Goal: Communication & Community: Answer question/provide support

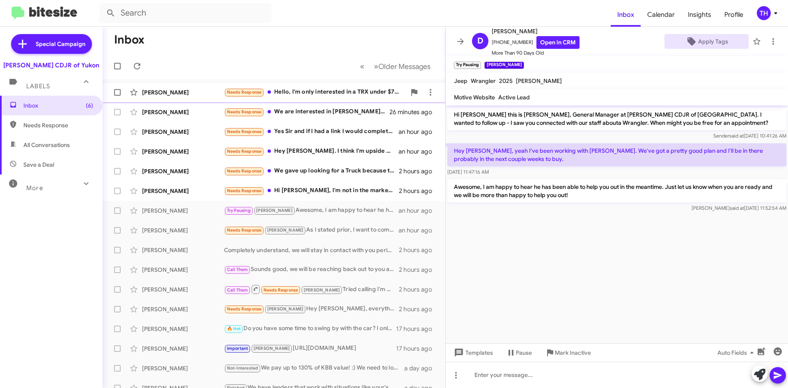
click at [356, 93] on div "Needs Response Hello, I'm only interested in a TRX under $70K" at bounding box center [315, 91] width 182 height 9
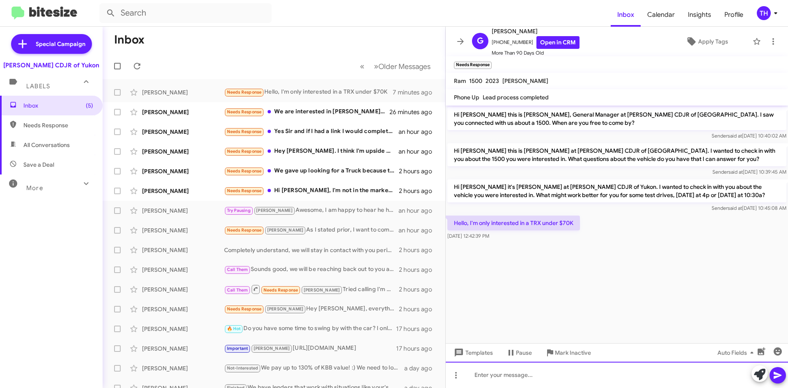
click at [518, 370] on div at bounding box center [616, 374] width 342 height 26
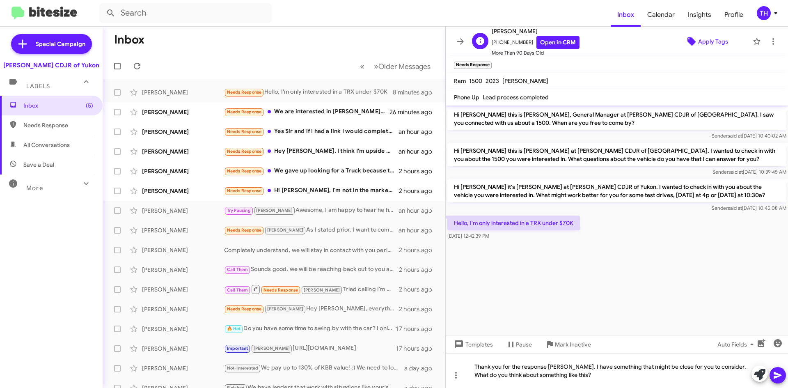
click at [715, 37] on span "Apply Tags" at bounding box center [713, 41] width 30 height 15
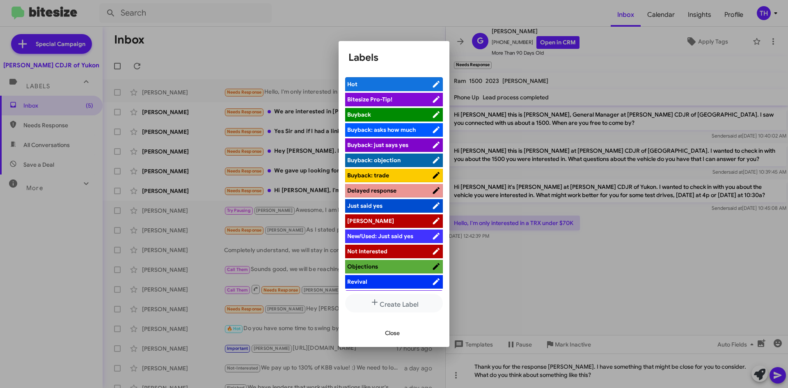
scroll to position [30, 0]
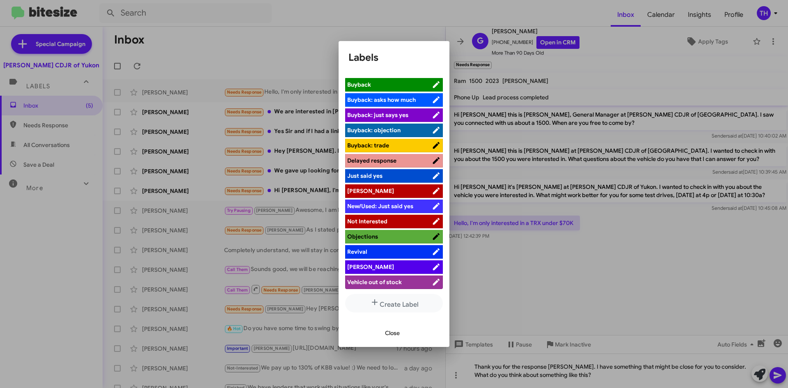
click at [370, 267] on span "[PERSON_NAME]" at bounding box center [389, 267] width 84 height 8
click at [399, 334] on span "Close" at bounding box center [392, 332] width 15 height 15
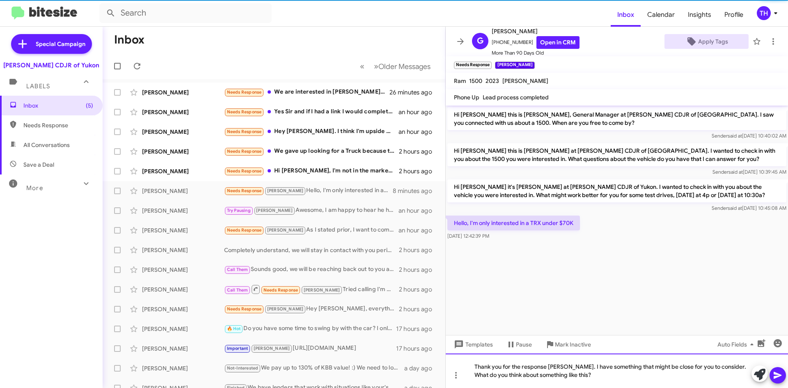
click at [595, 377] on div "Thank you for the response [PERSON_NAME]. I have something that might be close …" at bounding box center [616, 370] width 342 height 34
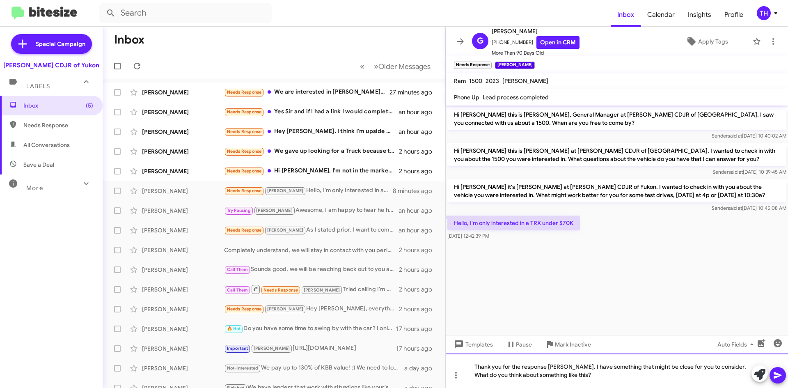
click at [602, 376] on div "Thank you for the response [PERSON_NAME]. I have something that might be close …" at bounding box center [616, 370] width 342 height 34
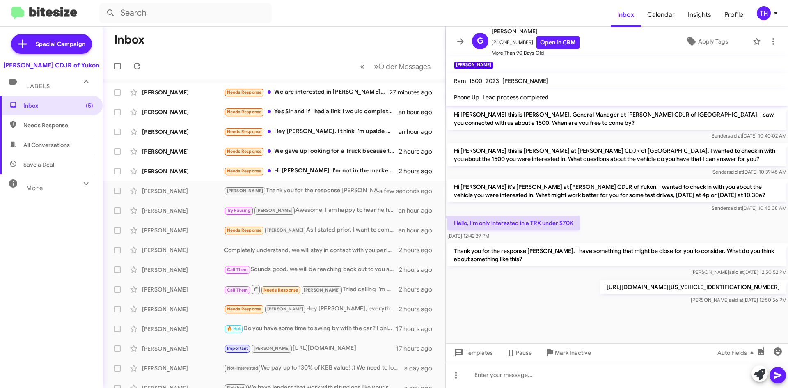
click at [462, 38] on icon at bounding box center [460, 42] width 10 height 10
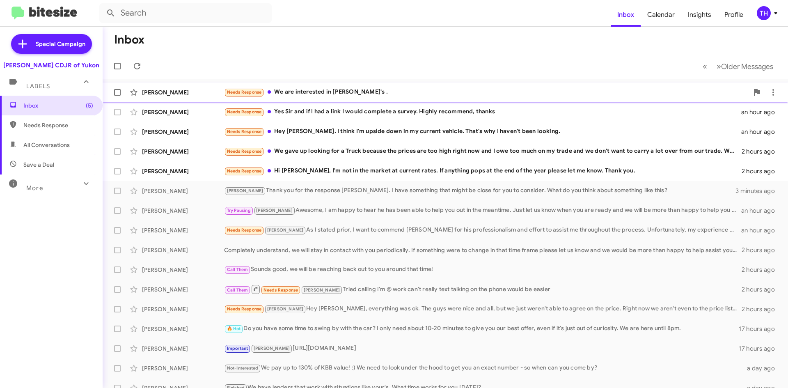
click at [302, 96] on div "Needs Response We are interested in SuV's ." at bounding box center [486, 91] width 524 height 9
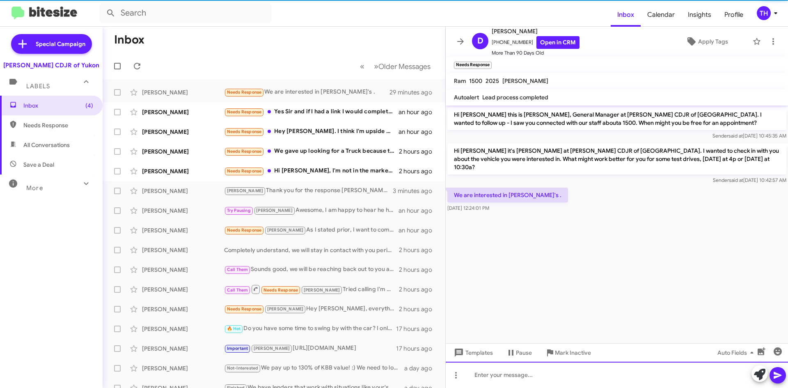
click at [536, 377] on div at bounding box center [616, 374] width 342 height 26
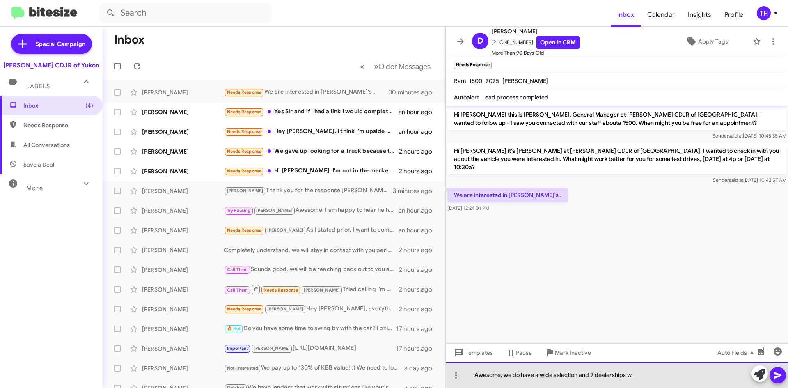
drag, startPoint x: 643, startPoint y: 372, endPoint x: 585, endPoint y: 374, distance: 57.8
click at [583, 372] on div "Awesome, we do have a wide selection and 9 dealerships w" at bounding box center [616, 374] width 342 height 26
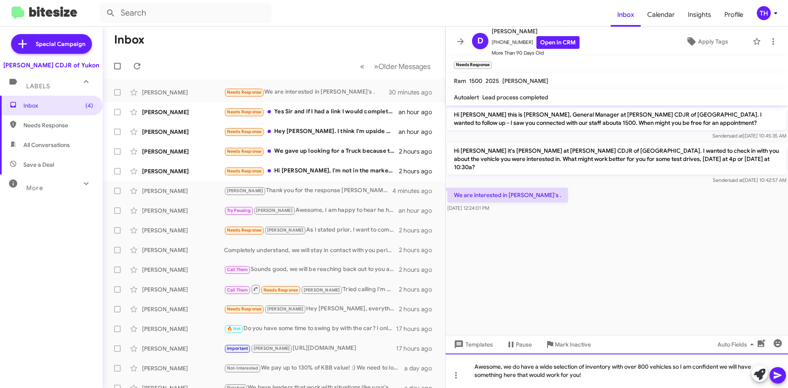
click at [660, 382] on div "Awesome, we do have a wide selection of inventory with over 800 vehicles so I a…" at bounding box center [616, 370] width 342 height 34
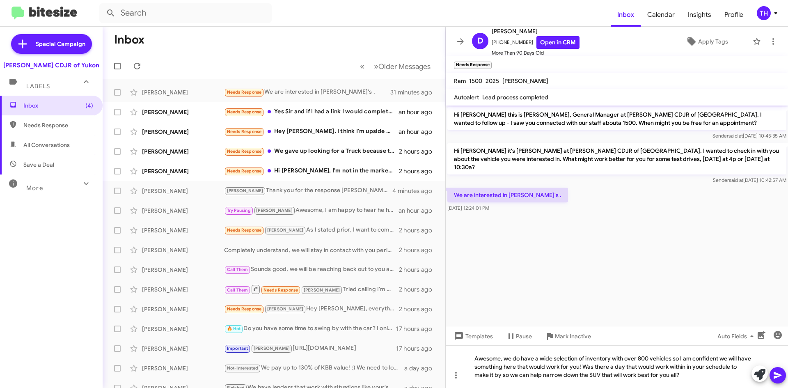
click at [778, 380] on span at bounding box center [777, 375] width 10 height 16
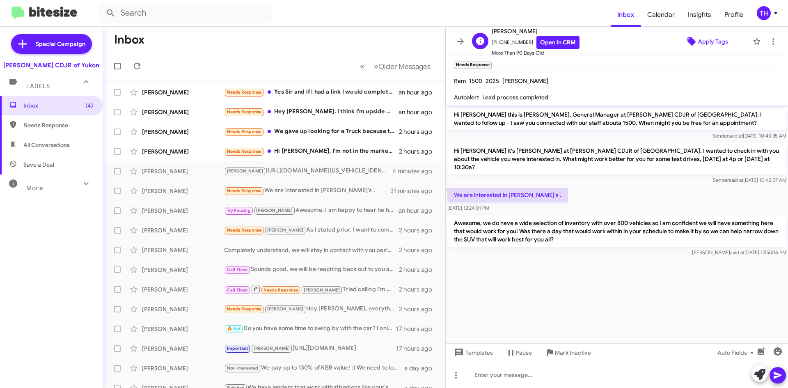
click at [717, 43] on span "Apply Tags" at bounding box center [713, 41] width 30 height 15
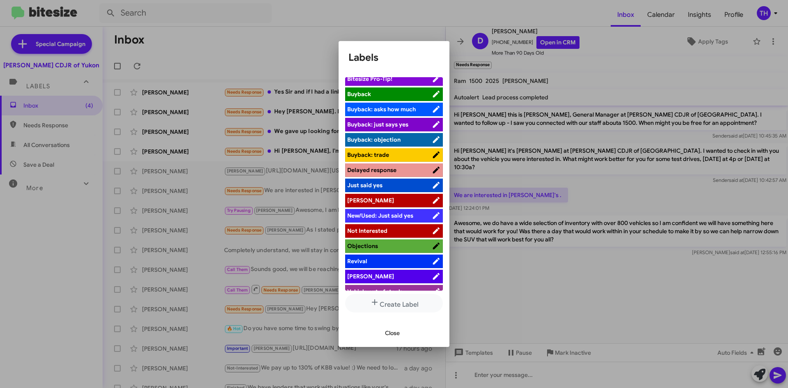
scroll to position [30, 0]
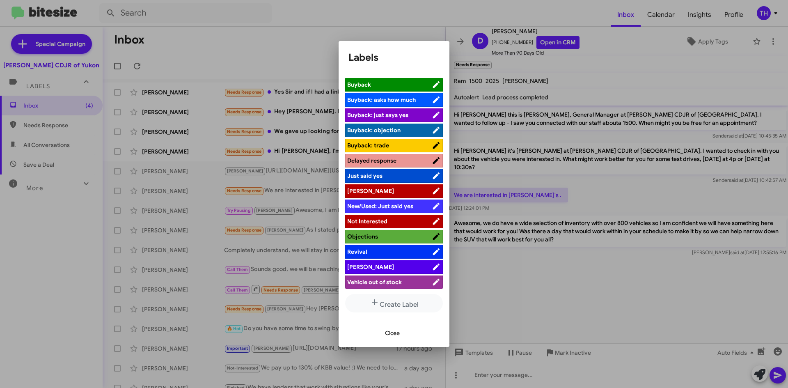
click at [395, 262] on li "[PERSON_NAME]" at bounding box center [394, 267] width 98 height 14
click at [413, 267] on span "[PERSON_NAME]" at bounding box center [389, 267] width 84 height 8
click at [386, 338] on span "Close" at bounding box center [392, 332] width 15 height 15
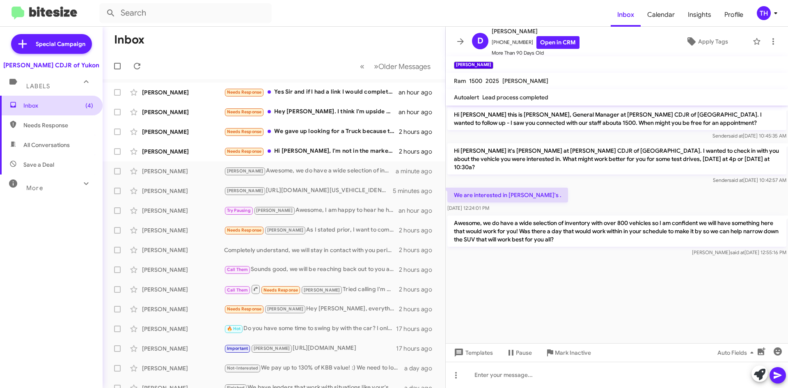
click at [53, 104] on span "Inbox (4)" at bounding box center [58, 105] width 70 height 8
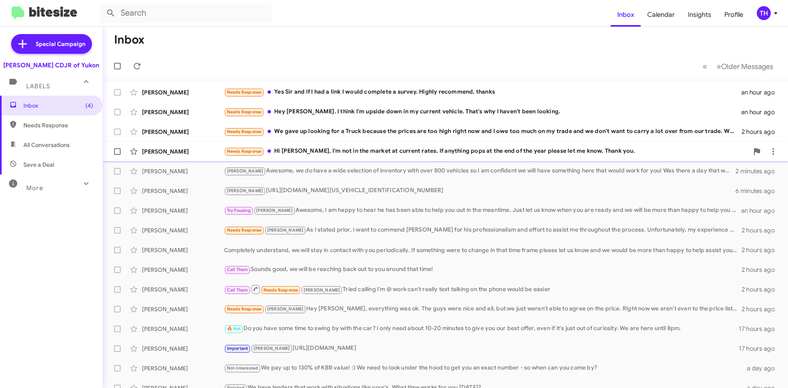
click at [466, 157] on div "[PERSON_NAME] Needs Response Hi [PERSON_NAME], I'm not in the market at current…" at bounding box center [445, 151] width 672 height 16
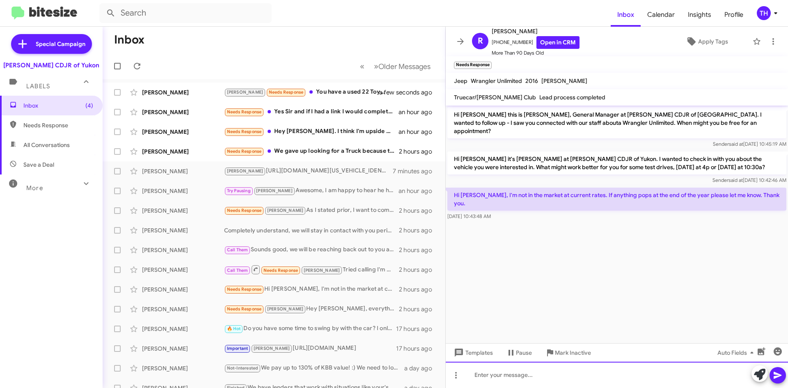
click at [534, 370] on div at bounding box center [616, 374] width 342 height 26
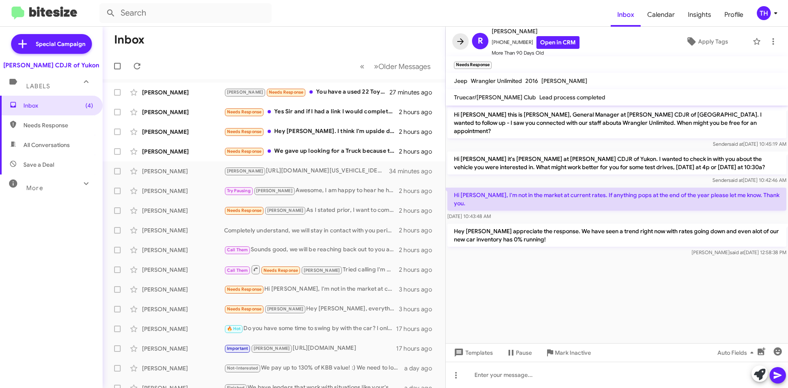
click at [464, 37] on icon at bounding box center [460, 42] width 10 height 10
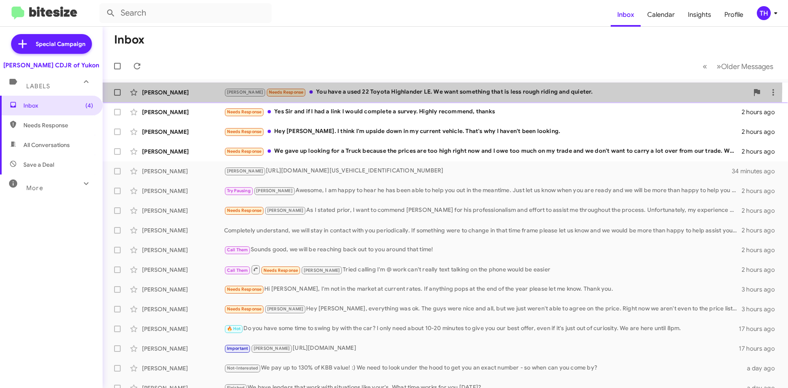
click at [391, 88] on div "[PERSON_NAME] Needs Response You have a used 22 Toyota Highlander LE. We want s…" at bounding box center [486, 91] width 524 height 9
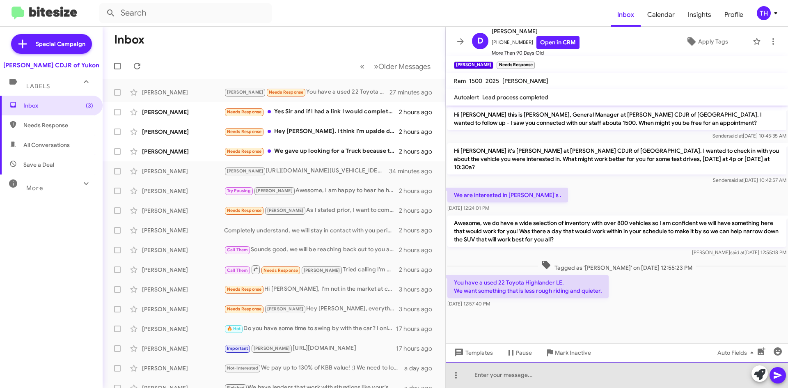
click at [554, 378] on div at bounding box center [616, 374] width 342 height 26
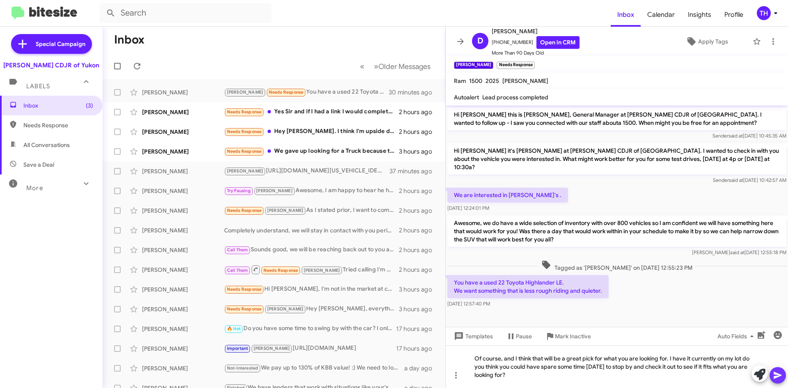
click at [779, 375] on icon at bounding box center [777, 375] width 8 height 7
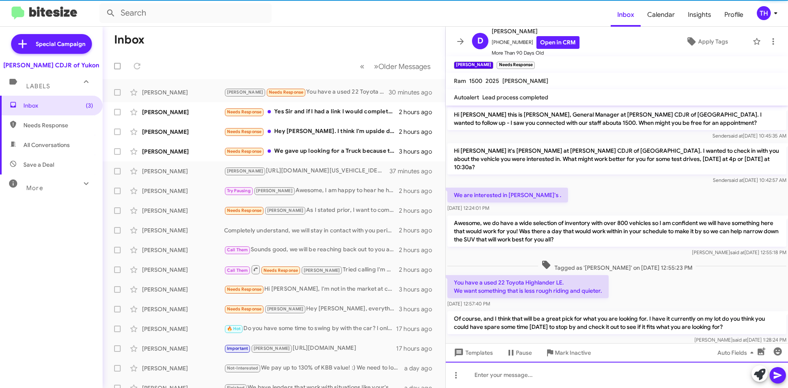
scroll to position [9, 0]
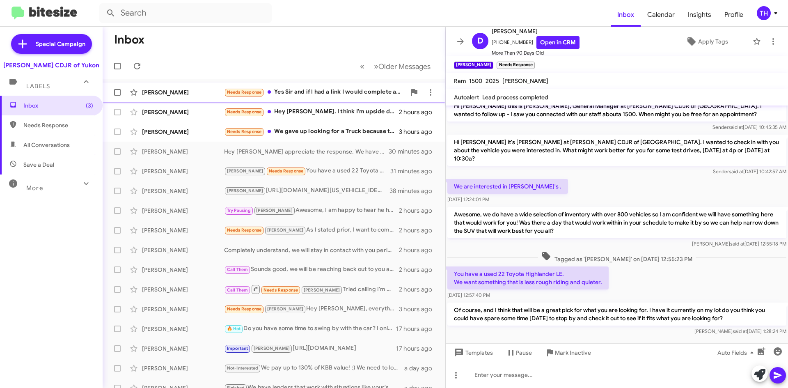
click at [345, 94] on div "Needs Response Yes Sir and if I had a link I would complete a survey. Highly re…" at bounding box center [315, 91] width 182 height 9
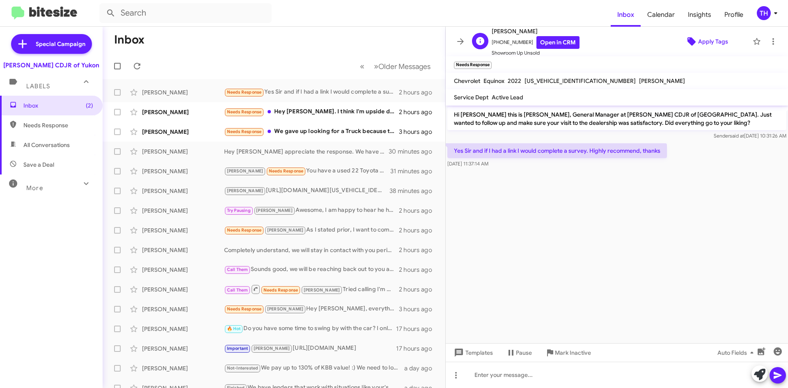
click at [687, 39] on icon at bounding box center [691, 41] width 8 height 8
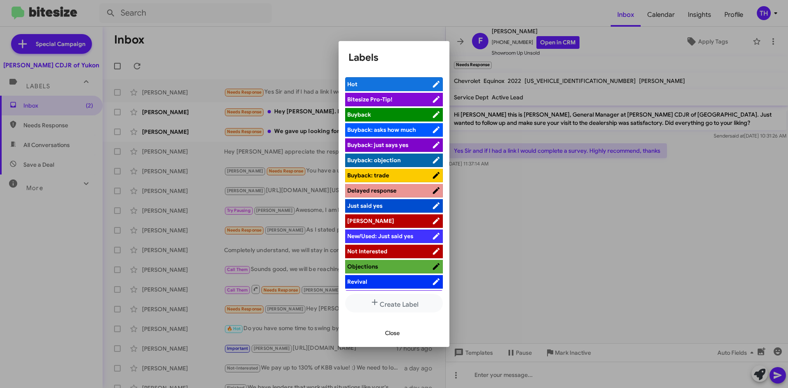
click at [374, 225] on li "[PERSON_NAME]" at bounding box center [394, 221] width 98 height 14
click at [376, 222] on span "[PERSON_NAME]" at bounding box center [389, 221] width 84 height 8
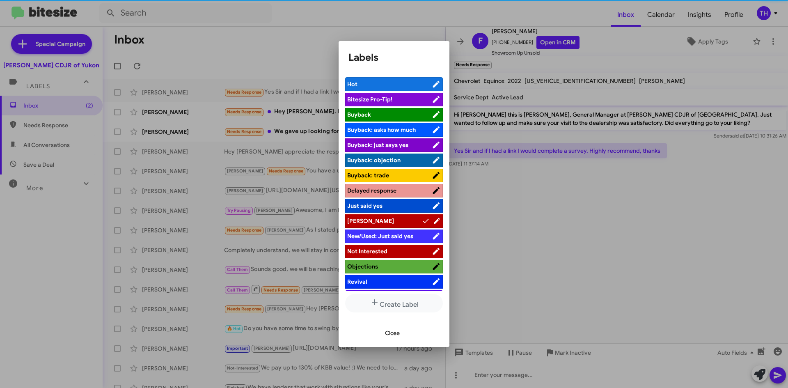
click at [399, 334] on span "Close" at bounding box center [392, 332] width 15 height 15
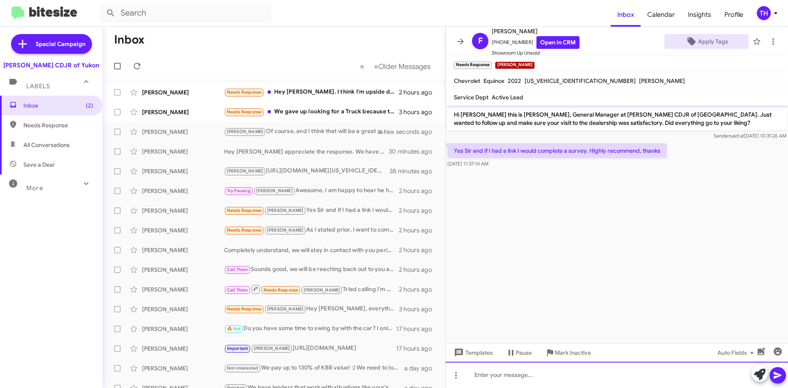
click at [509, 372] on div at bounding box center [616, 374] width 342 height 26
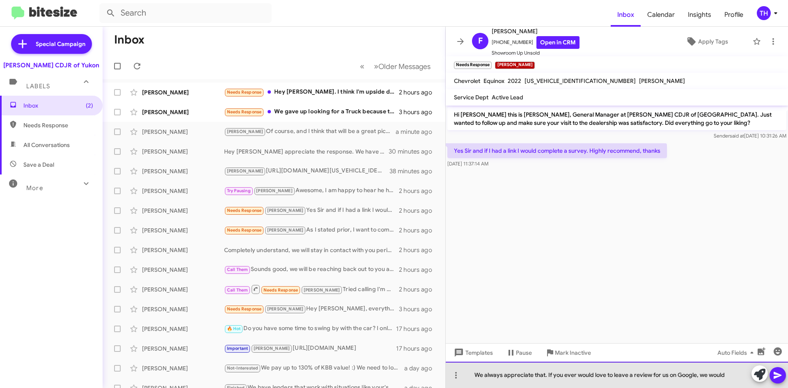
drag, startPoint x: 735, startPoint y: 368, endPoint x: 652, endPoint y: 367, distance: 83.7
click at [652, 367] on div "We always appreciate that. If you ever would love to leave a review for us on G…" at bounding box center [616, 374] width 342 height 26
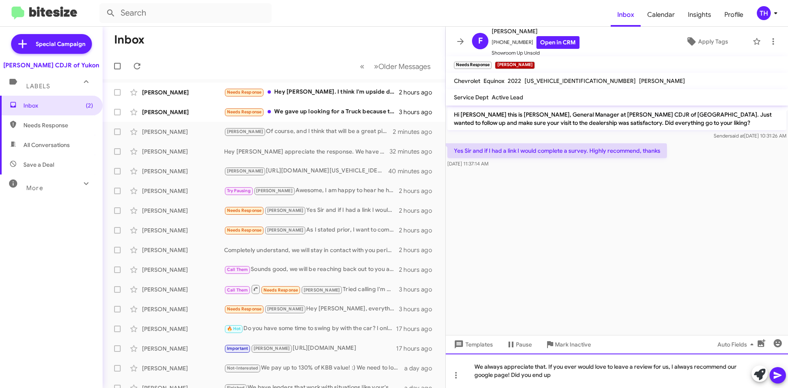
click at [615, 375] on div "We always appreciate that. If you ever would love to leave a review for us, I a…" at bounding box center [616, 370] width 342 height 34
drag, startPoint x: 600, startPoint y: 378, endPoint x: 611, endPoint y: 378, distance: 11.1
click at [600, 378] on div "We always appreciate that. If you ever would love to leave a review for us, I a…" at bounding box center [616, 370] width 342 height 34
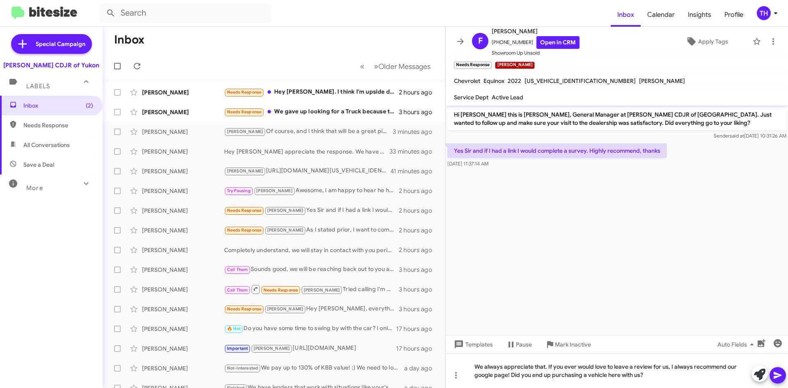
click at [778, 378] on icon at bounding box center [777, 375] width 10 height 10
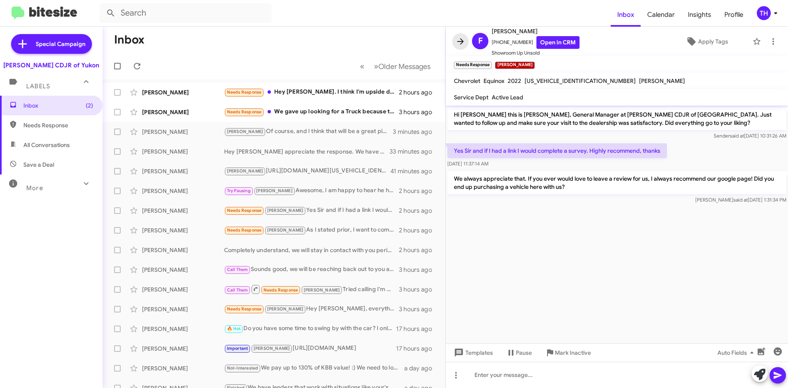
click at [457, 39] on icon at bounding box center [460, 42] width 10 height 10
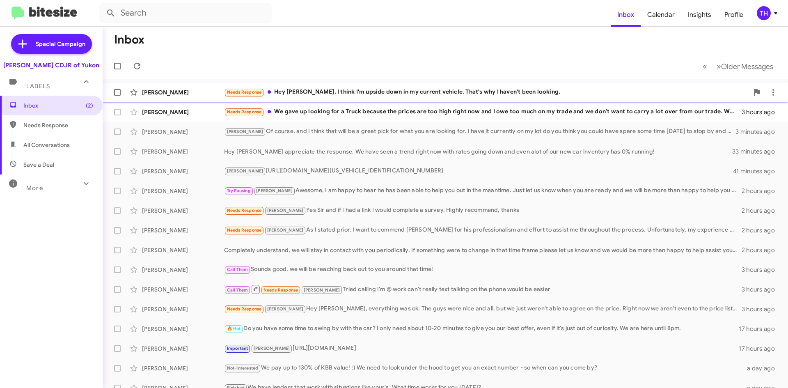
click at [333, 95] on div "Needs Response Hey [PERSON_NAME]. I think I'm upside down in my current vehicle…" at bounding box center [486, 91] width 524 height 9
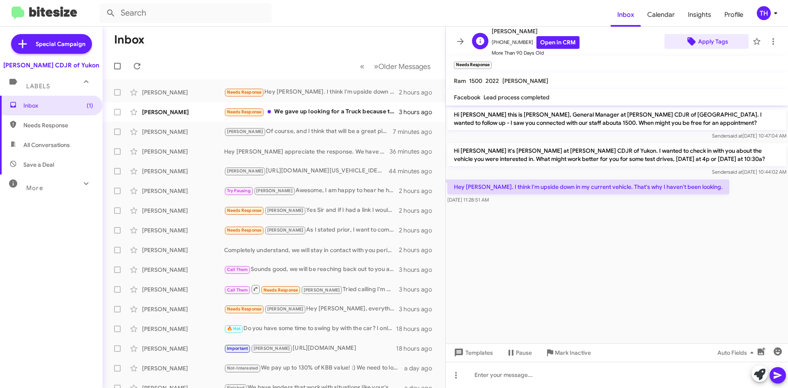
click at [710, 36] on span "Apply Tags" at bounding box center [713, 41] width 30 height 15
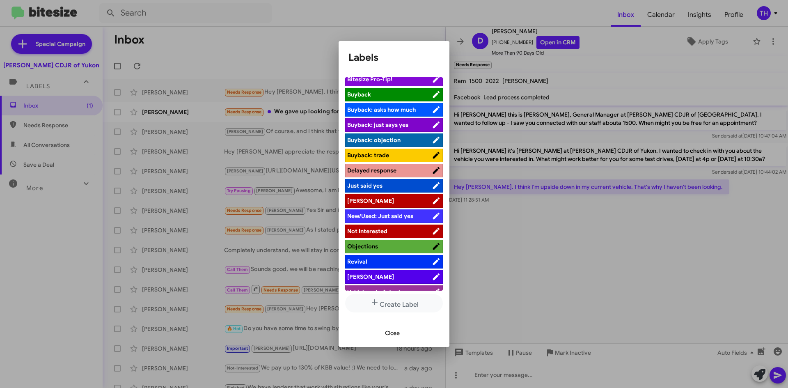
scroll to position [30, 0]
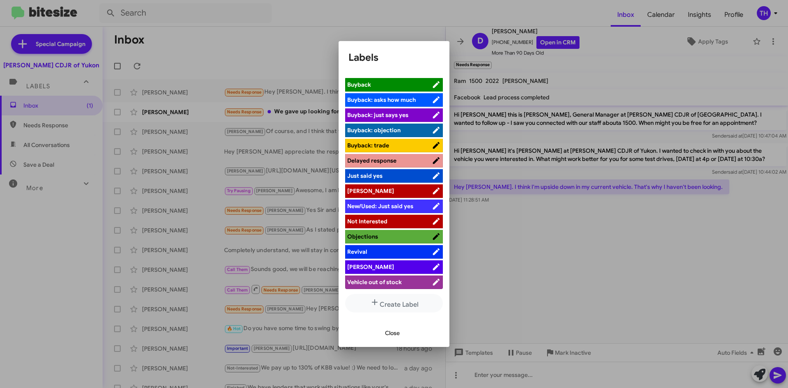
click at [370, 192] on span "[PERSON_NAME]" at bounding box center [389, 191] width 84 height 8
click at [393, 333] on span "Close" at bounding box center [392, 332] width 15 height 15
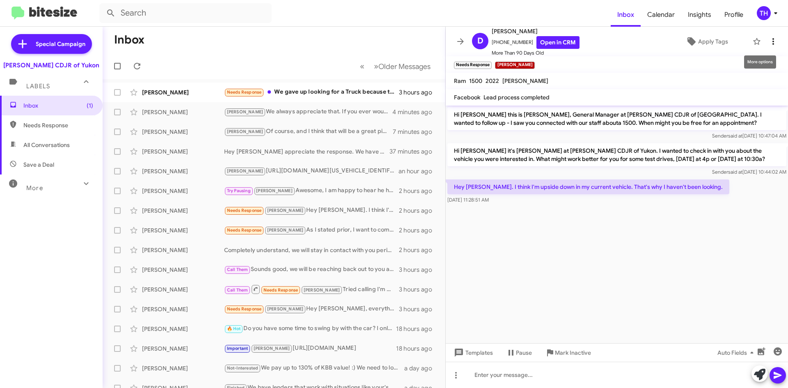
click at [772, 41] on span at bounding box center [773, 42] width 16 height 10
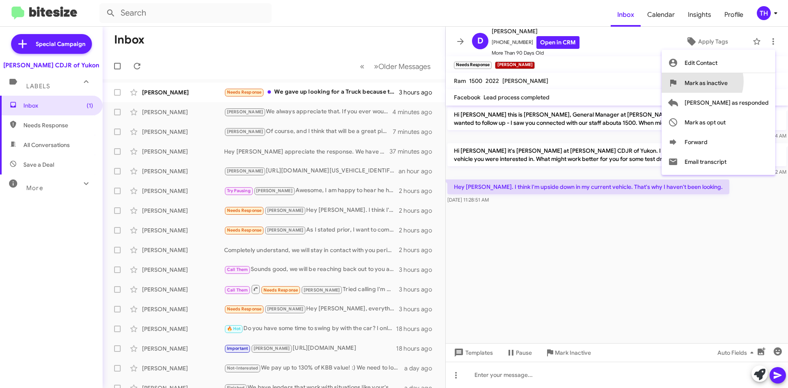
click at [727, 80] on span "Mark as inactive" at bounding box center [705, 83] width 43 height 20
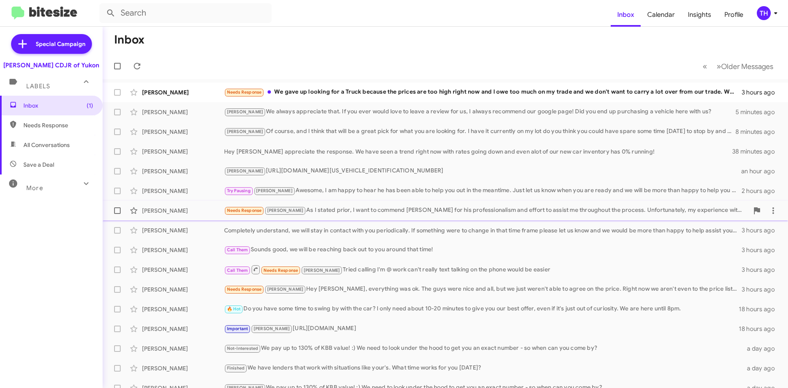
click at [352, 214] on div "Needs Response [PERSON_NAME] I stated prior, I want to commend [PERSON_NAME] fo…" at bounding box center [486, 209] width 524 height 9
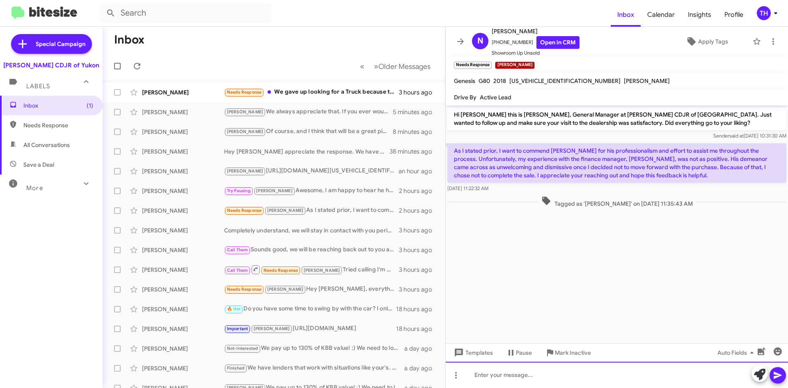
click at [534, 371] on div at bounding box center [616, 374] width 342 height 26
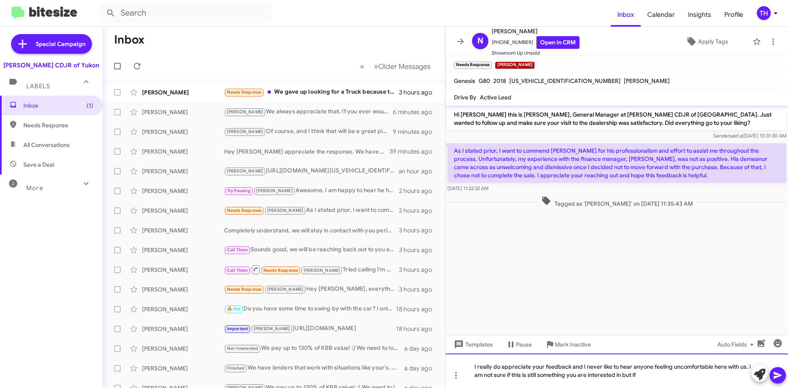
click at [702, 373] on div "I really do appreciate your feedback and I never like to hear anyone feeling un…" at bounding box center [616, 370] width 342 height 34
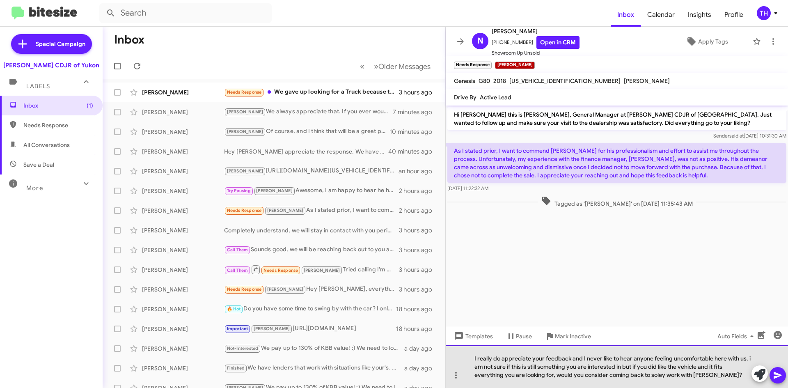
click at [750, 359] on div "I really do appreciate your feedback and I never like to hear anyone feeling un…" at bounding box center [616, 366] width 342 height 43
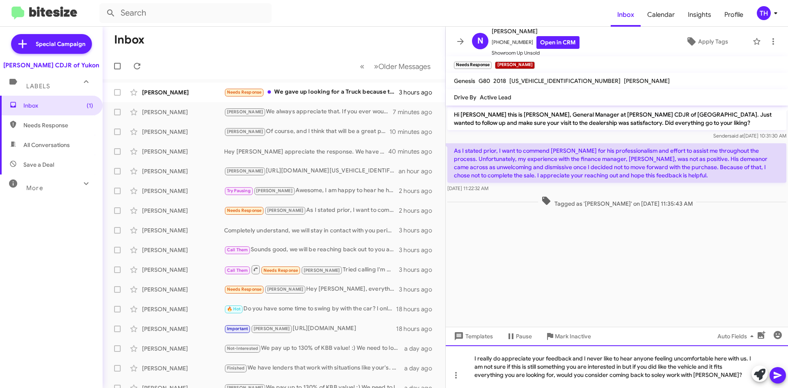
click at [713, 373] on div "I really do appreciate your feedback and I never like to hear anyone feeling un…" at bounding box center [616, 366] width 342 height 43
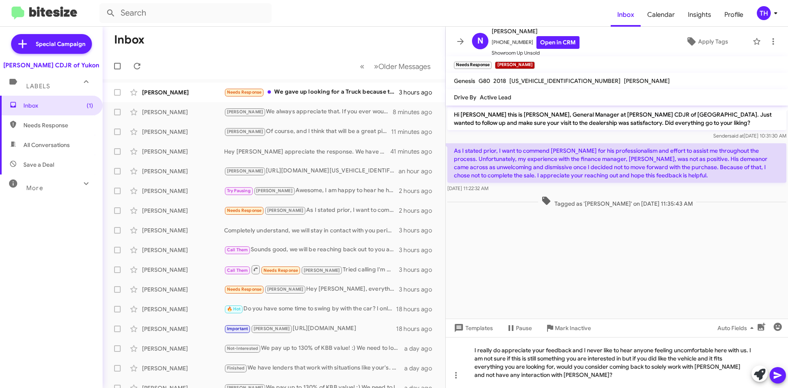
click at [776, 381] on span at bounding box center [777, 375] width 10 height 16
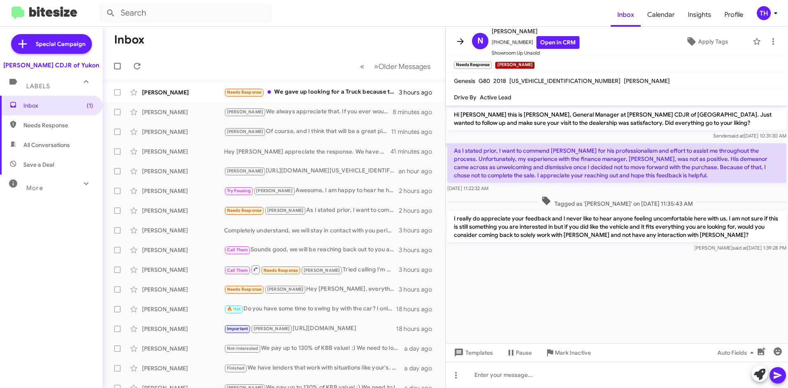
click at [457, 38] on icon at bounding box center [460, 42] width 10 height 10
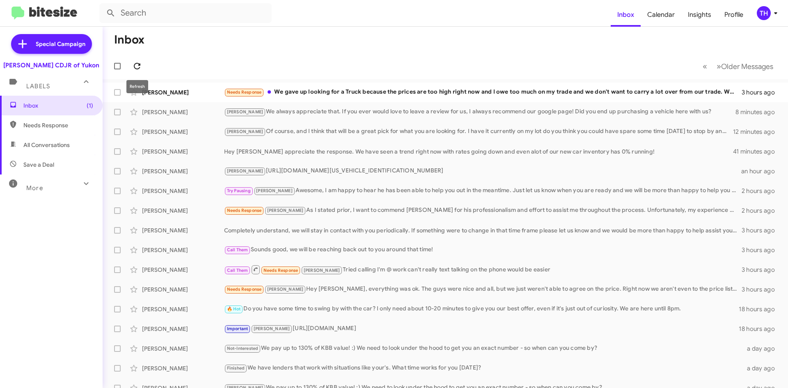
click at [138, 58] on button at bounding box center [137, 66] width 16 height 16
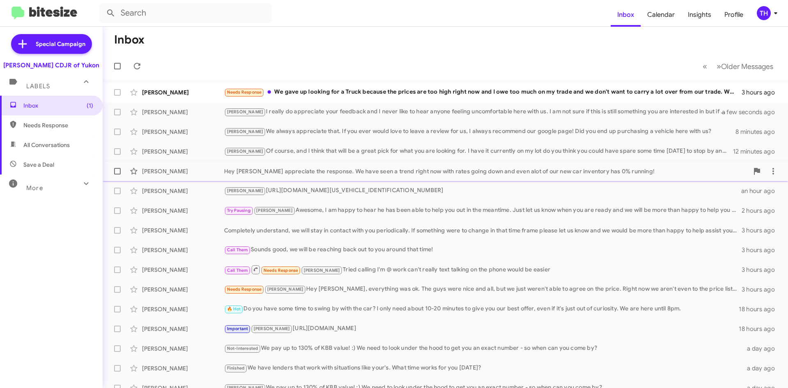
click at [472, 173] on div "Hey [PERSON_NAME] appreciate the response. We have seen a trend right now with …" at bounding box center [486, 171] width 524 height 8
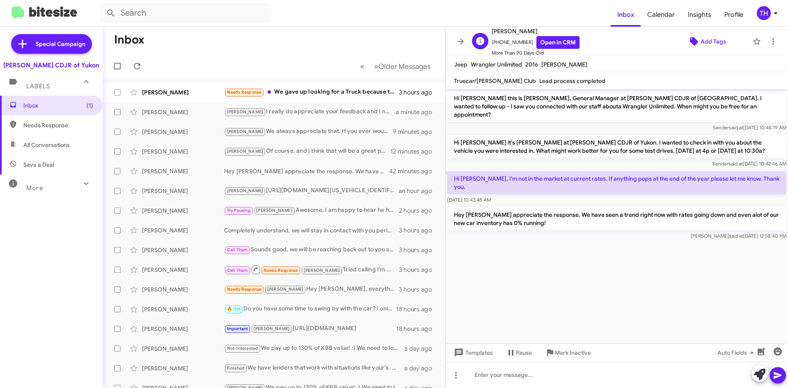
click at [719, 46] on span "Add Tags" at bounding box center [712, 41] width 25 height 15
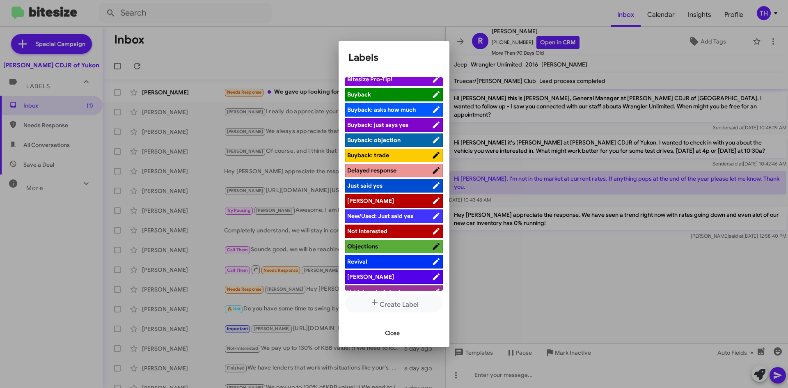
scroll to position [30, 0]
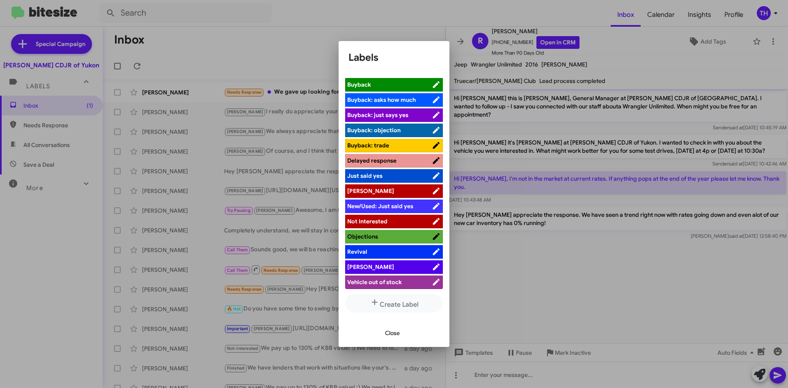
click at [370, 190] on span "[PERSON_NAME]" at bounding box center [389, 191] width 84 height 8
click at [389, 327] on span "Close" at bounding box center [392, 332] width 15 height 15
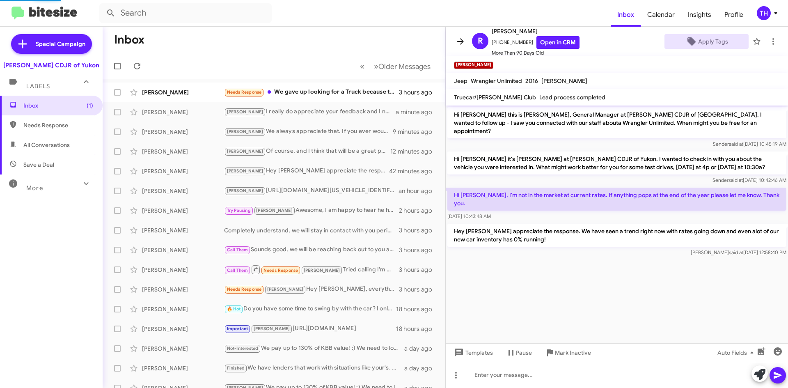
click at [466, 48] on button at bounding box center [460, 41] width 16 height 16
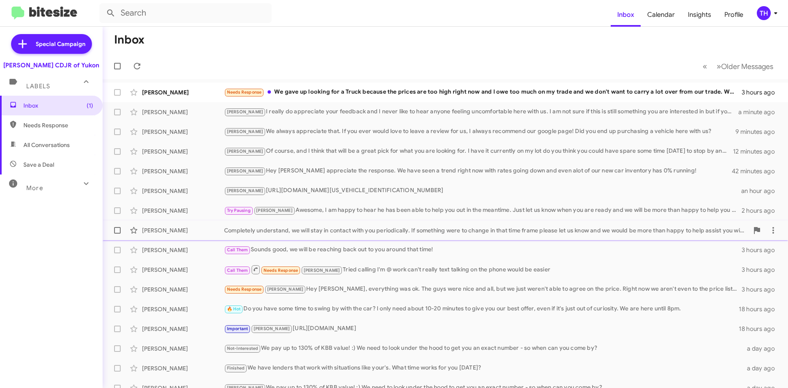
click at [403, 236] on div "[PERSON_NAME] Completely understand, we will stay in contact with you periodica…" at bounding box center [445, 230] width 672 height 16
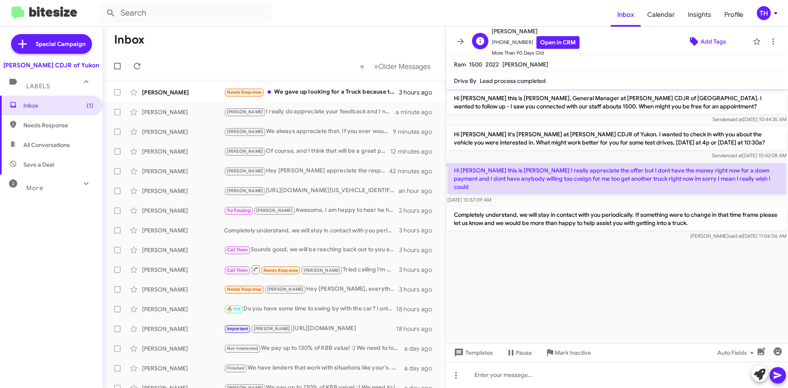
click at [704, 43] on span "Add Tags" at bounding box center [712, 41] width 25 height 15
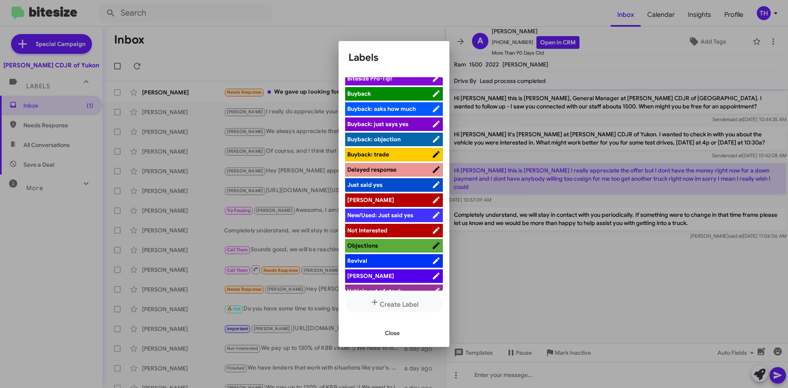
scroll to position [30, 0]
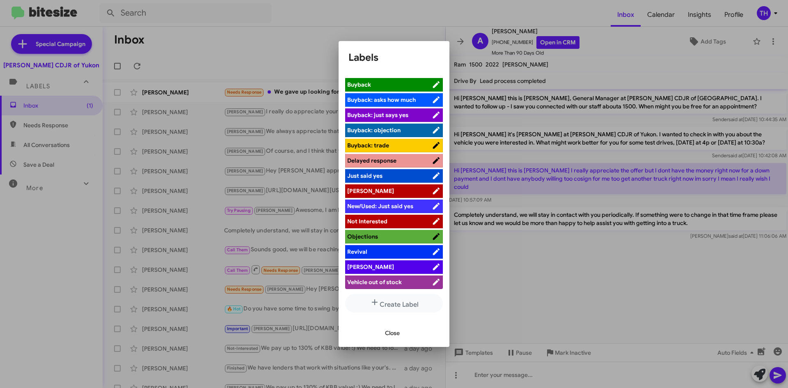
click at [378, 271] on span "[PERSON_NAME]" at bounding box center [389, 267] width 84 height 8
click at [393, 335] on span "Close" at bounding box center [392, 332] width 15 height 15
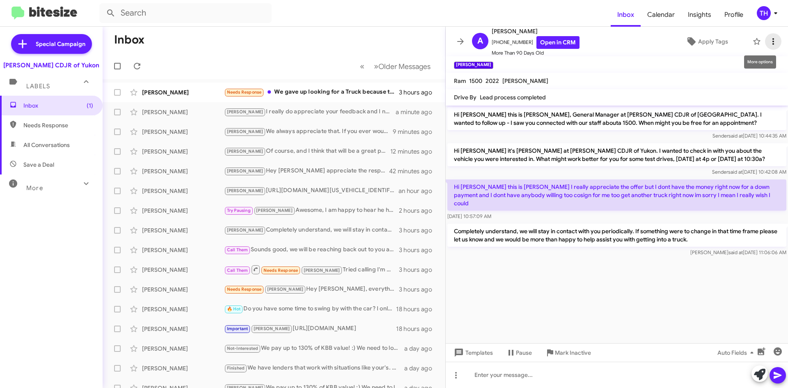
click at [773, 45] on span at bounding box center [773, 42] width 16 height 10
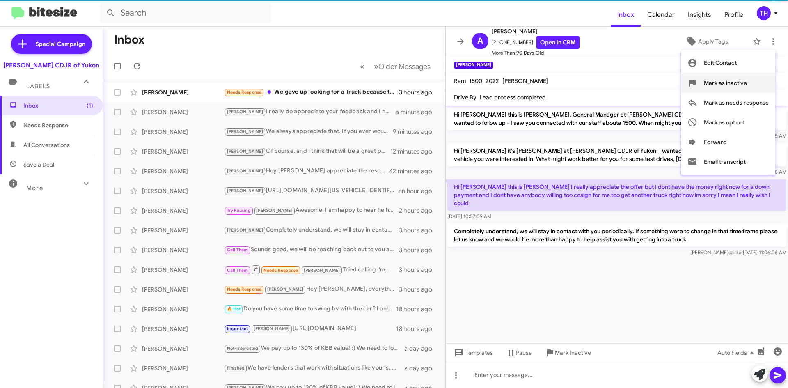
click at [753, 79] on button "Mark as inactive" at bounding box center [727, 83] width 94 height 20
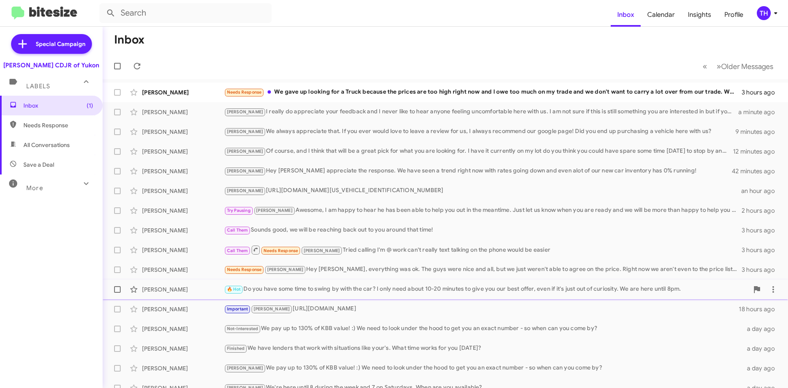
click at [429, 295] on div "[PERSON_NAME] 🔥 Hot Do you have some time to swing by with the car? I only need…" at bounding box center [445, 289] width 672 height 16
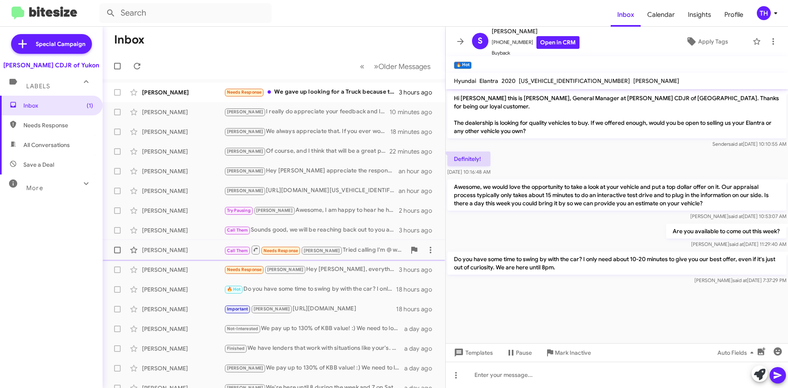
click at [338, 249] on div "Call Them Needs Response [PERSON_NAME] Tried calling I'm @ work can't really te…" at bounding box center [315, 249] width 182 height 10
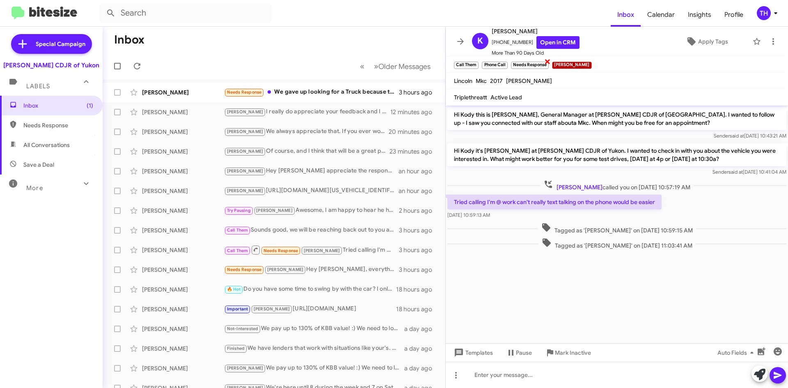
click at [548, 62] on span "×" at bounding box center [547, 61] width 7 height 10
click at [460, 44] on icon at bounding box center [460, 42] width 10 height 10
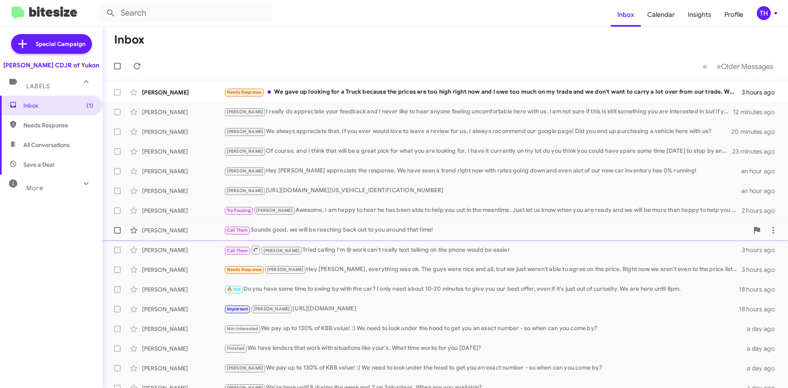
click at [523, 230] on div "Call Them Sounds good, we will be reaching back out to you around that time!" at bounding box center [486, 229] width 524 height 9
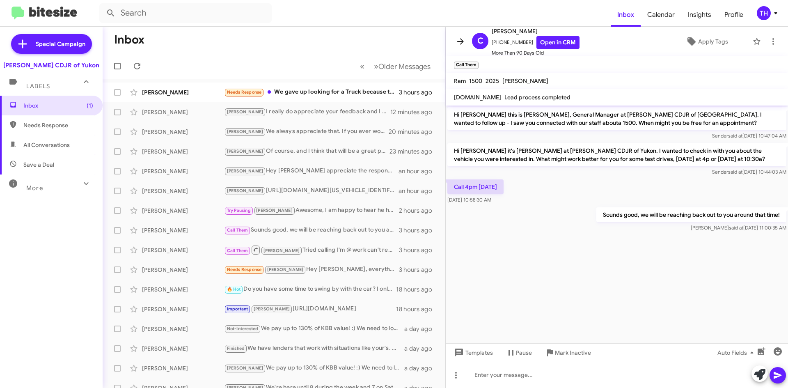
click at [456, 40] on icon at bounding box center [460, 42] width 10 height 10
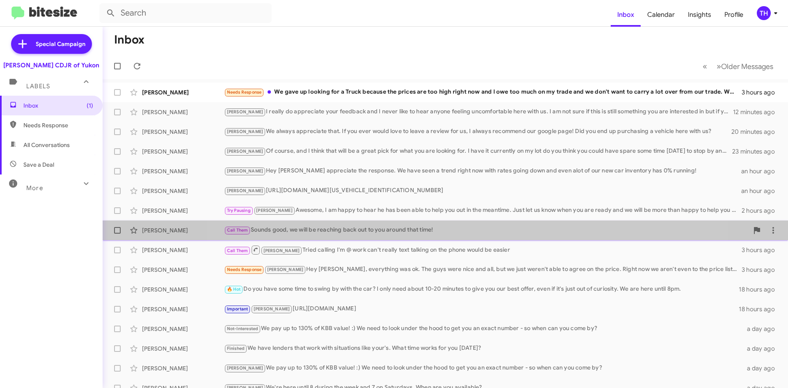
click at [462, 235] on div "[PERSON_NAME] Call Them Sounds good, we will be reaching back out to you around…" at bounding box center [445, 230] width 672 height 16
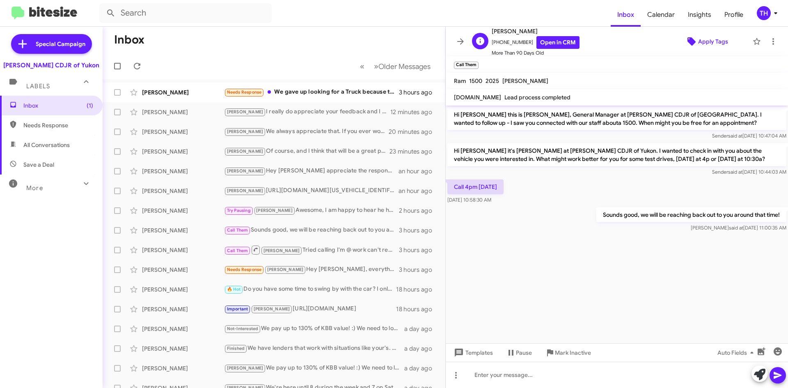
click at [685, 35] on span "Apply Tags" at bounding box center [706, 41] width 71 height 15
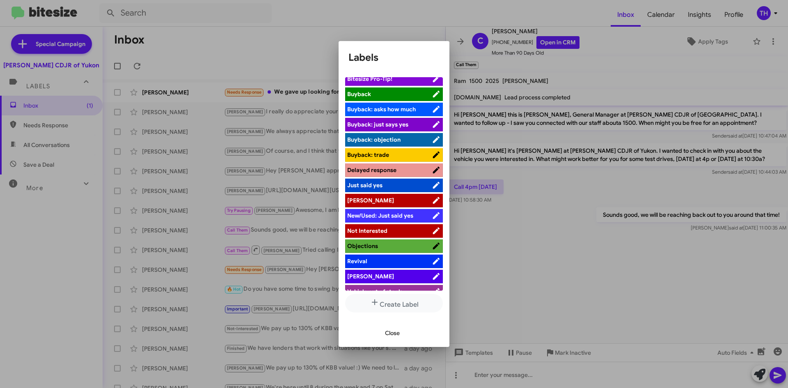
scroll to position [30, 0]
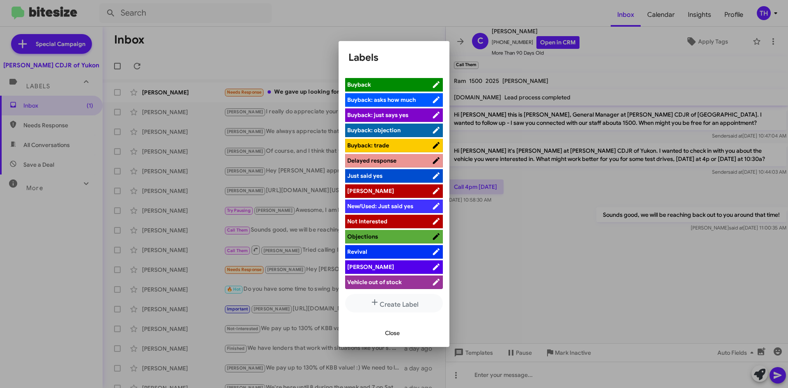
click at [374, 269] on span "[PERSON_NAME]" at bounding box center [389, 267] width 84 height 8
click at [399, 326] on span "Close" at bounding box center [392, 332] width 15 height 15
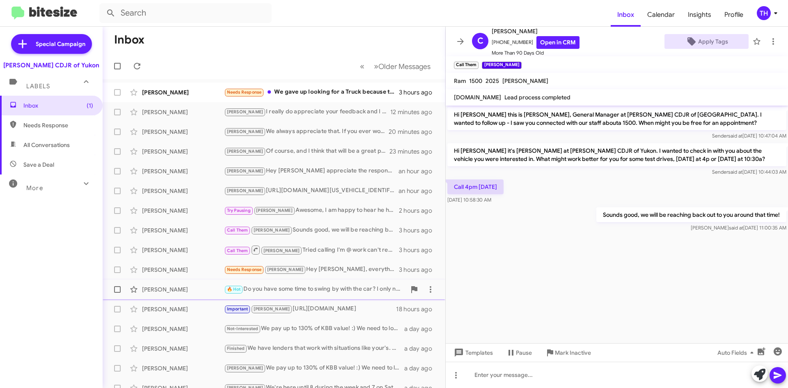
click at [347, 293] on div "🔥 Hot Do you have some time to swing by with the car? I only need about 10-20 m…" at bounding box center [315, 288] width 182 height 9
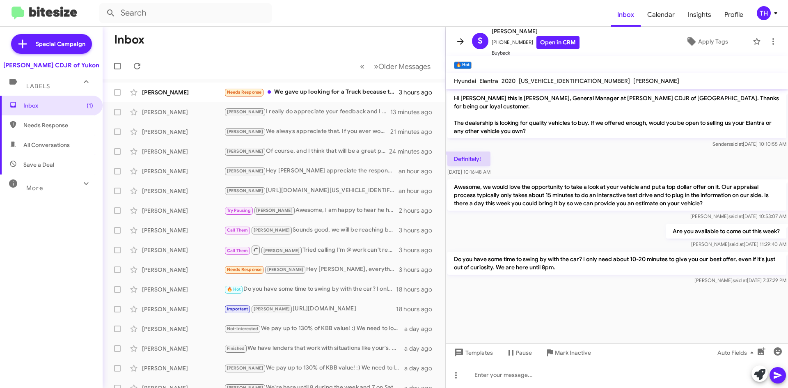
click at [454, 41] on span at bounding box center [460, 42] width 16 height 10
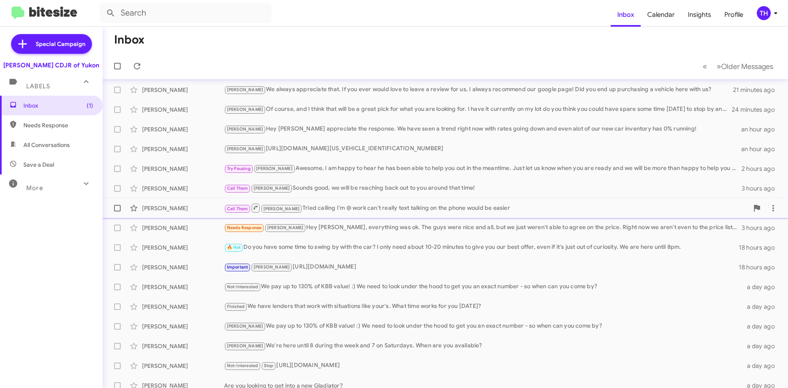
scroll to position [89, 0]
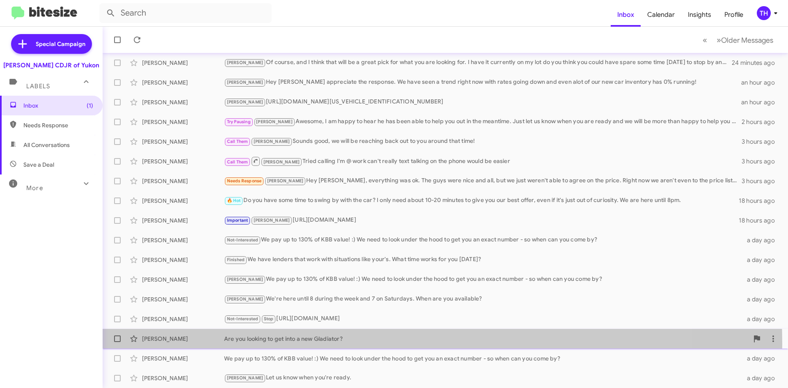
click at [320, 343] on div "[PERSON_NAME] Are you looking to get into a new Gladiator? a day ago" at bounding box center [445, 338] width 672 height 16
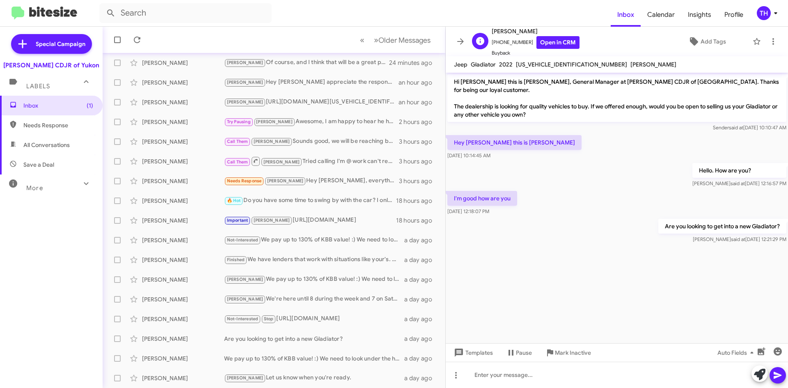
click at [702, 33] on div "S [PERSON_NAME] [PHONE_NUMBER] Open in CRM Buyback Add Tags" at bounding box center [608, 41] width 280 height 31
click at [711, 38] on span "Add Tags" at bounding box center [712, 41] width 25 height 15
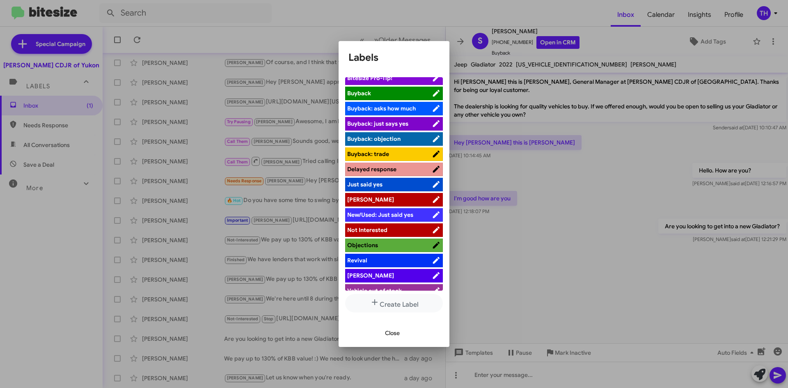
scroll to position [30, 0]
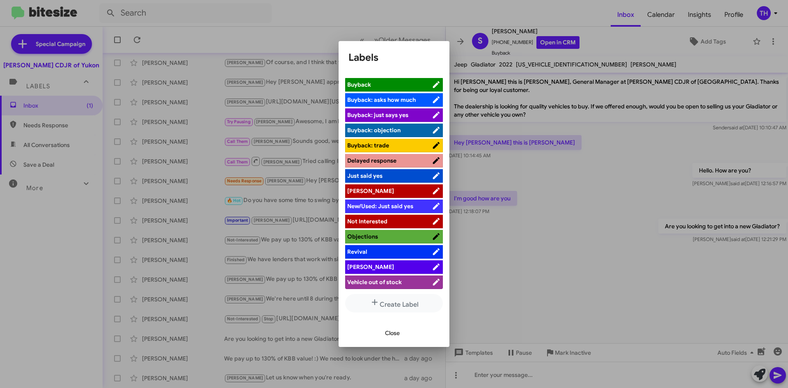
click at [384, 192] on span "[PERSON_NAME]" at bounding box center [389, 191] width 84 height 8
click at [390, 333] on span "Close" at bounding box center [392, 332] width 15 height 15
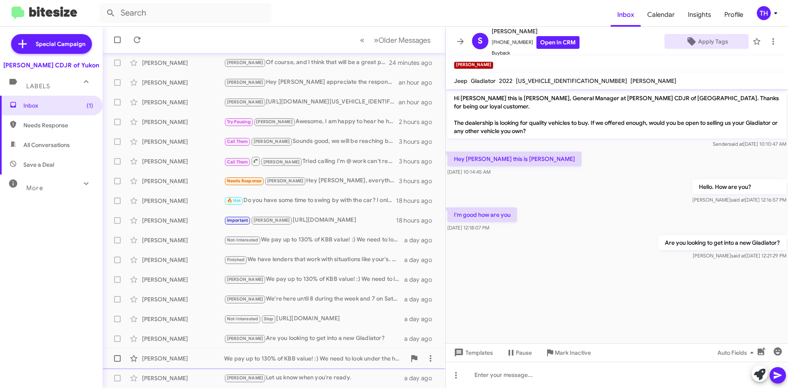
click at [361, 361] on div "We pay up to 130% of KBB value! :) We need to look under the hood to get you an…" at bounding box center [315, 358] width 182 height 8
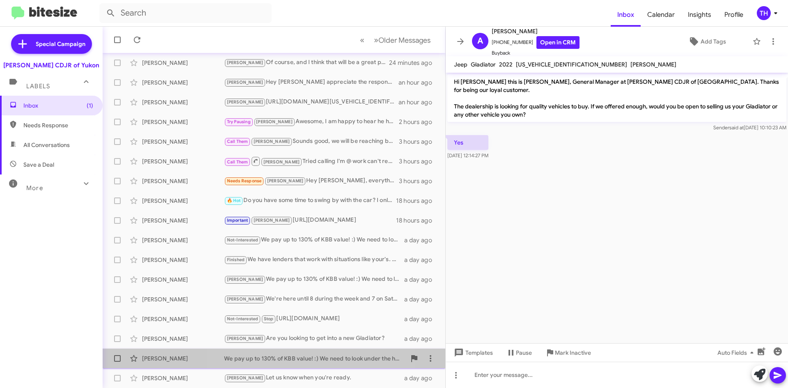
click at [292, 354] on div "We pay up to 130% of KBB value! :) We need to look under the hood to get you an…" at bounding box center [315, 358] width 182 height 8
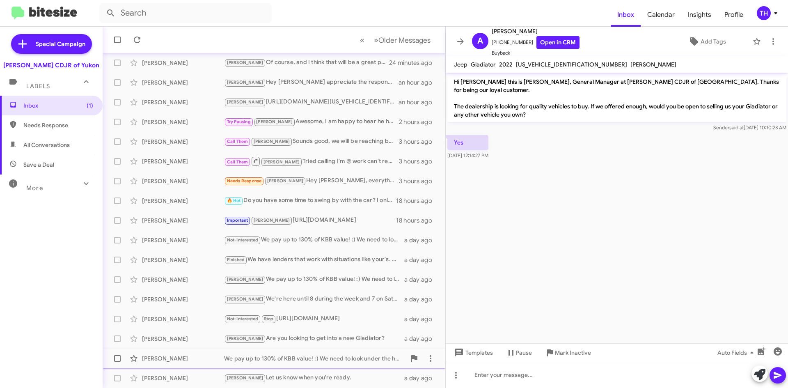
click at [292, 354] on div "We pay up to 130% of KBB value! :) We need to look under the hood to get you an…" at bounding box center [315, 358] width 182 height 8
click at [462, 39] on icon at bounding box center [460, 42] width 10 height 10
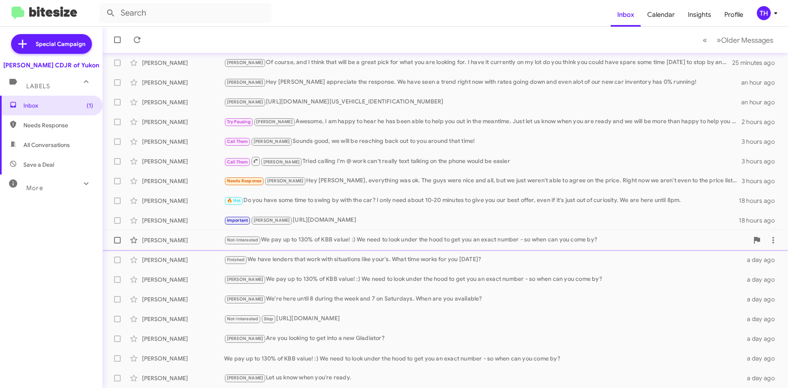
click at [359, 241] on div "Not-Interested We pay up to 130% of KBB value! :) We need to look under the hoo…" at bounding box center [486, 239] width 524 height 9
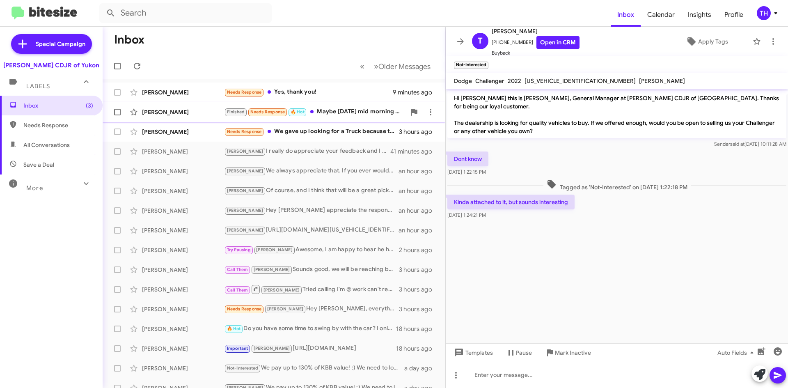
click at [356, 114] on div "Finished Needs Response 🔥 Hot Maybe [DATE] mid morning or afternoon" at bounding box center [315, 111] width 182 height 9
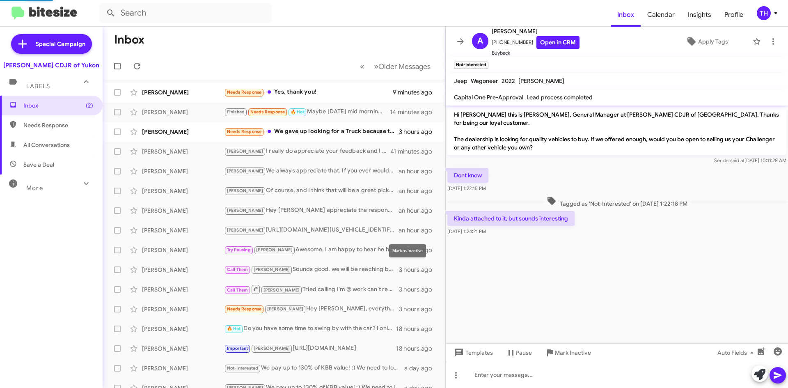
scroll to position [78, 0]
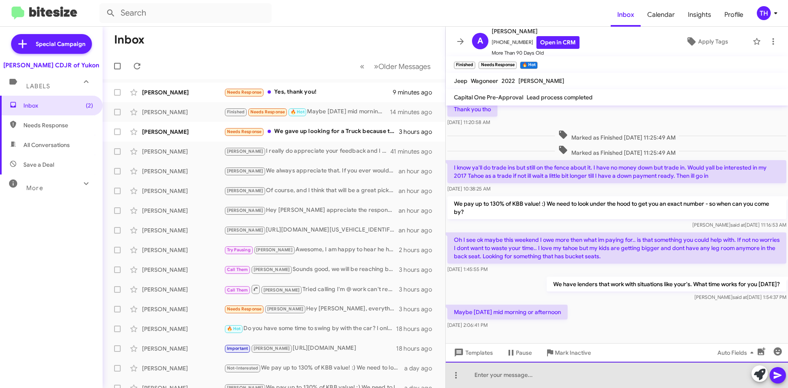
click at [514, 381] on div at bounding box center [616, 374] width 342 height 26
click at [687, 385] on div "That will work great. Just so we can have everything ready for you" at bounding box center [616, 374] width 342 height 26
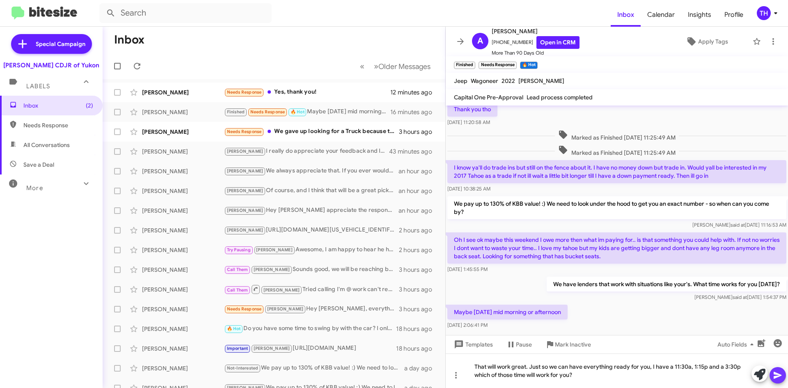
click at [777, 376] on icon at bounding box center [777, 375] width 8 height 7
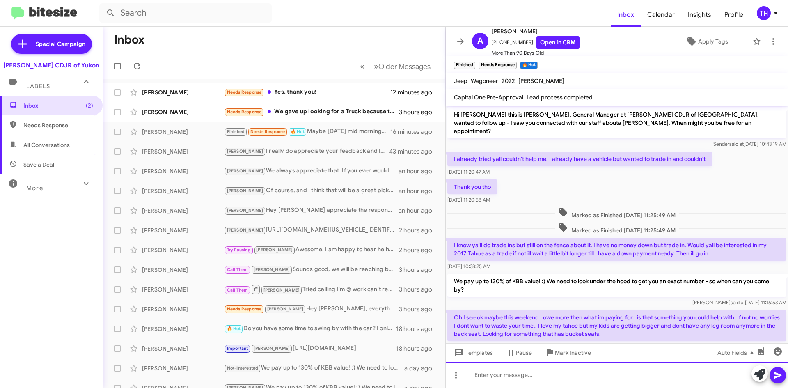
scroll to position [116, 0]
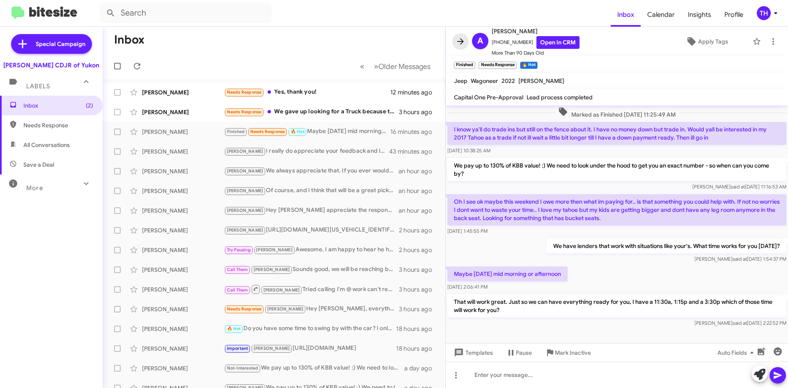
click at [466, 41] on span at bounding box center [460, 42] width 16 height 10
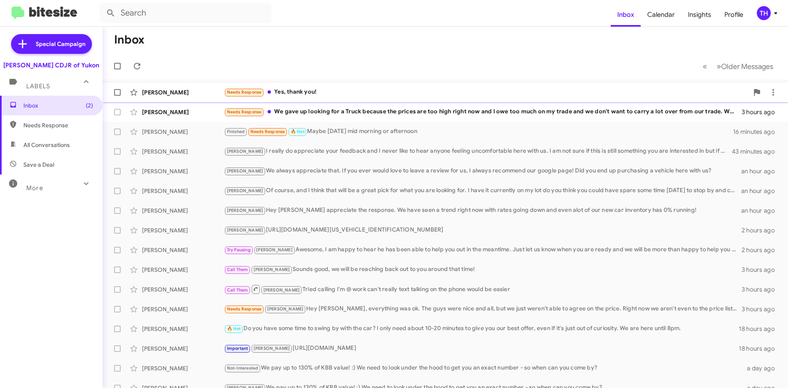
click at [363, 98] on div "[PERSON_NAME] Needs Response Yes, thank you! 12 minutes ago" at bounding box center [445, 92] width 672 height 16
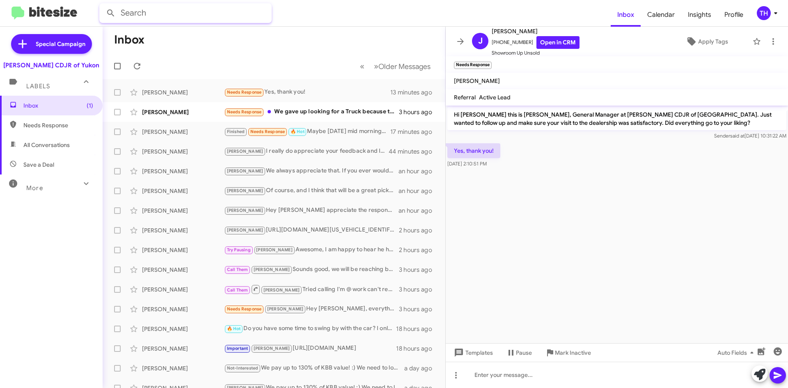
click at [188, 9] on input "text" at bounding box center [185, 13] width 172 height 20
click at [137, 12] on input "2144332362" at bounding box center [185, 13] width 172 height 20
type input "2144332362"
click at [228, 6] on input "2144332362" at bounding box center [185, 13] width 172 height 20
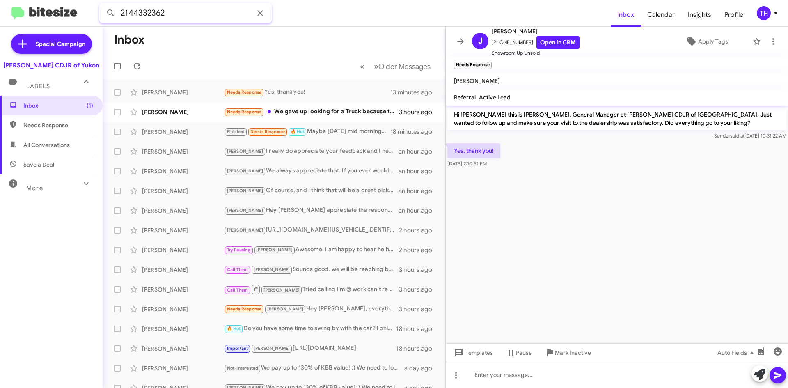
click at [212, 11] on input "2144332362" at bounding box center [185, 13] width 172 height 20
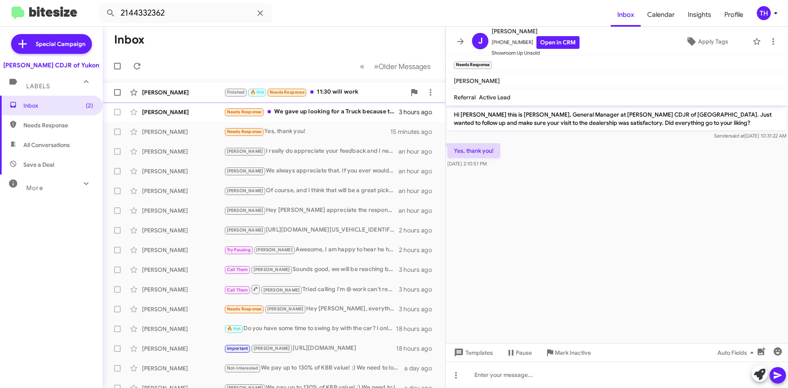
click at [350, 93] on div "Finished 🔥 Hot Needs Response 11:30 will work" at bounding box center [315, 91] width 182 height 9
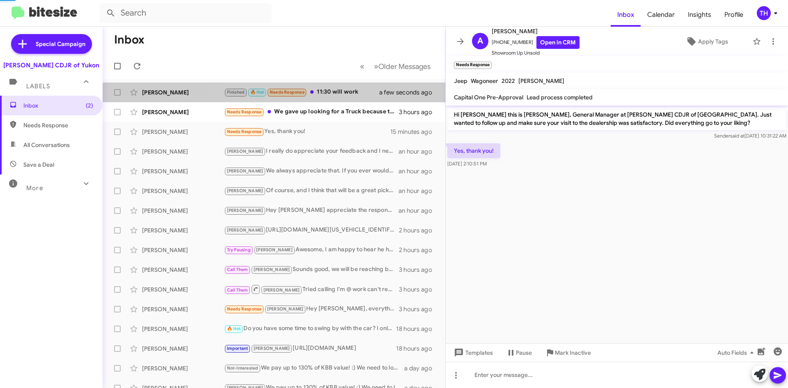
scroll to position [146, 0]
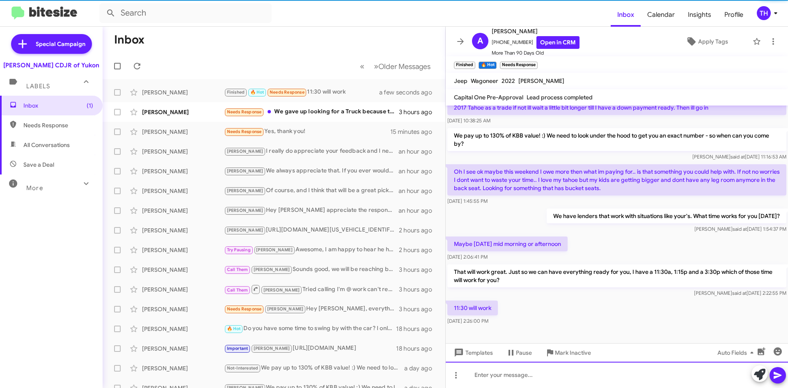
click at [532, 377] on div at bounding box center [616, 374] width 342 height 26
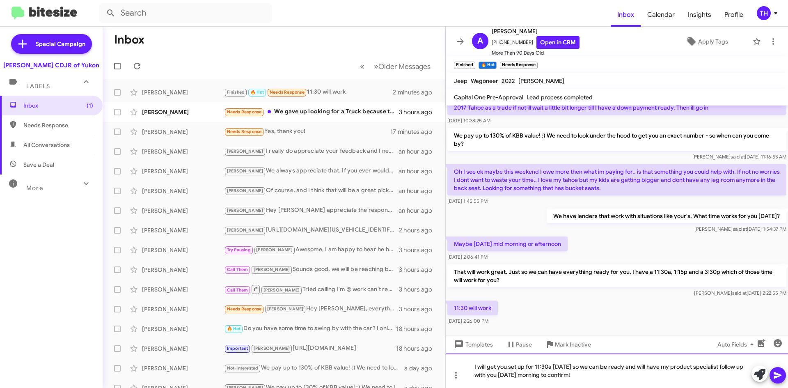
click at [526, 363] on div "I will get you set up for 11:30a [DATE] so we can be ready and will have my pro…" at bounding box center [616, 370] width 342 height 34
click at [683, 375] on div "I will get you set up with us for 11:30a [DATE] so we can be ready and will hav…" at bounding box center [616, 370] width 342 height 34
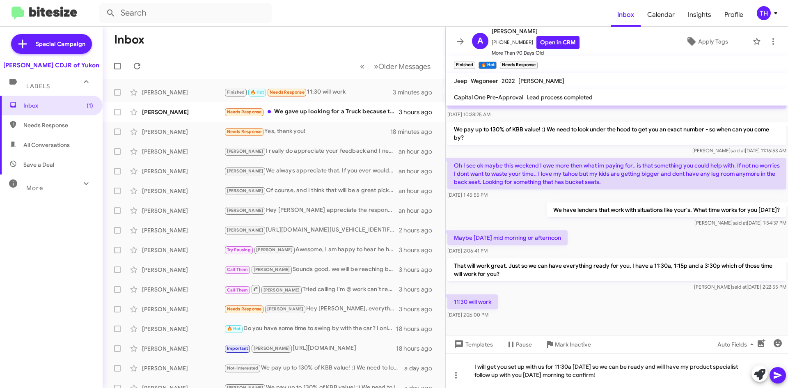
scroll to position [154, 0]
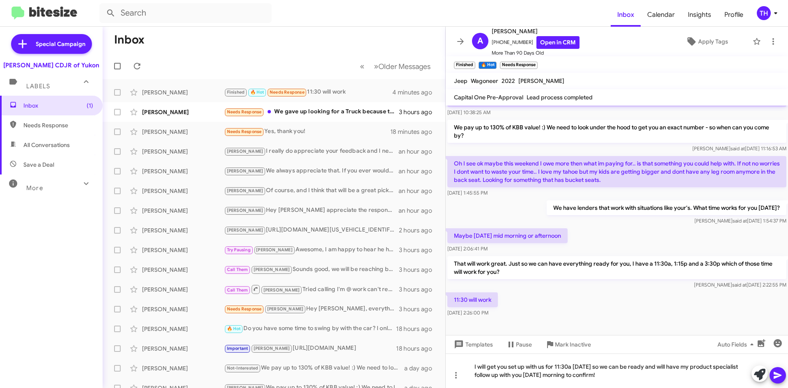
click at [780, 380] on span at bounding box center [777, 375] width 10 height 16
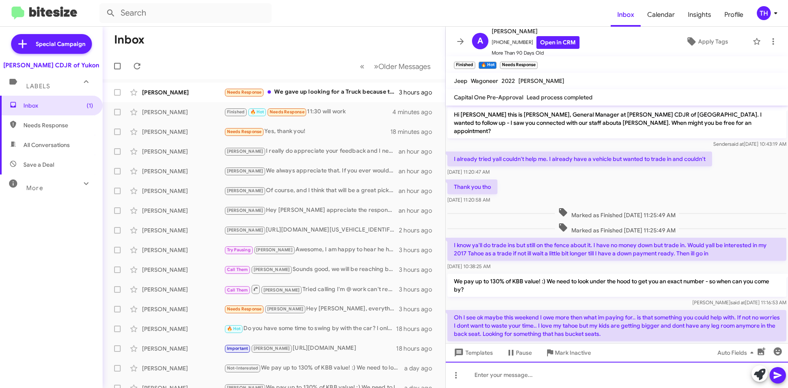
scroll to position [184, 0]
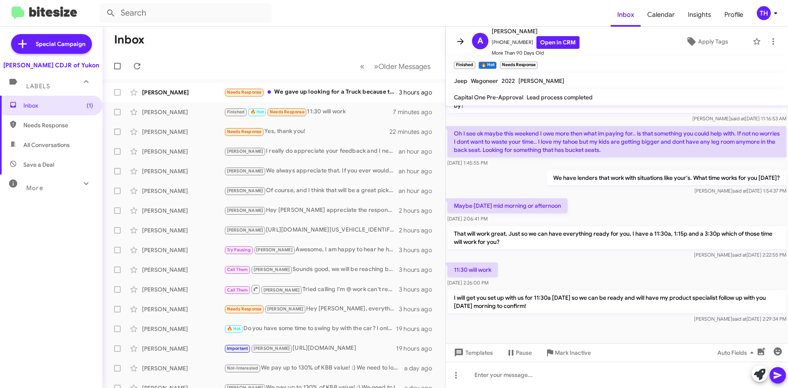
click at [459, 37] on icon at bounding box center [460, 42] width 10 height 10
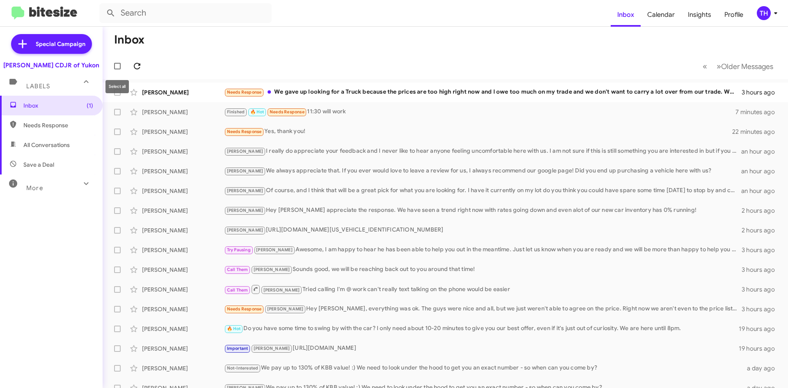
click at [137, 71] on button at bounding box center [137, 66] width 16 height 16
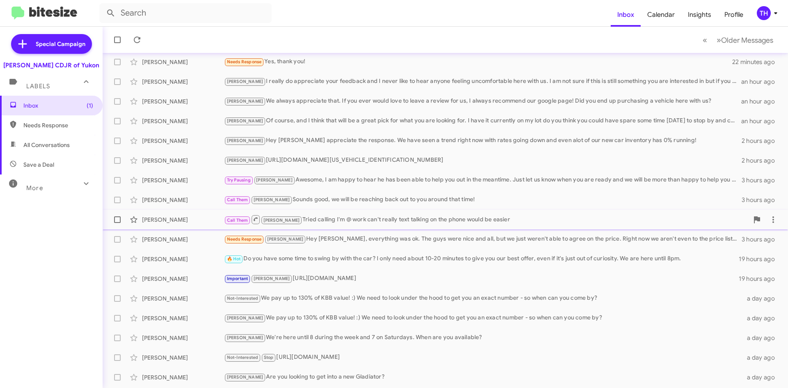
scroll to position [89, 0]
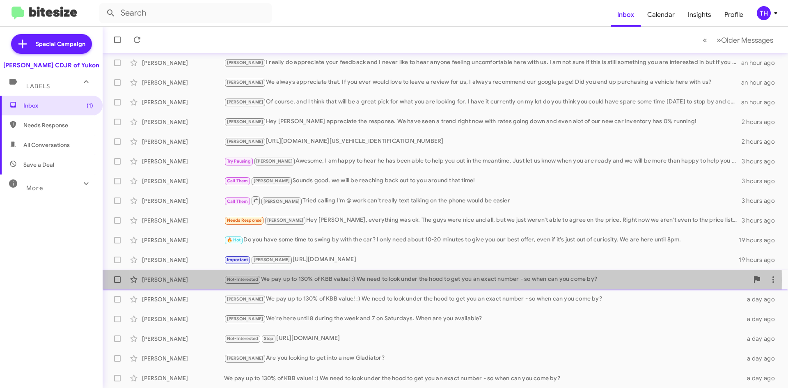
click at [403, 280] on div "Not-Interested We pay up to 130% of KBB value! :) We need to look under the hoo…" at bounding box center [486, 278] width 524 height 9
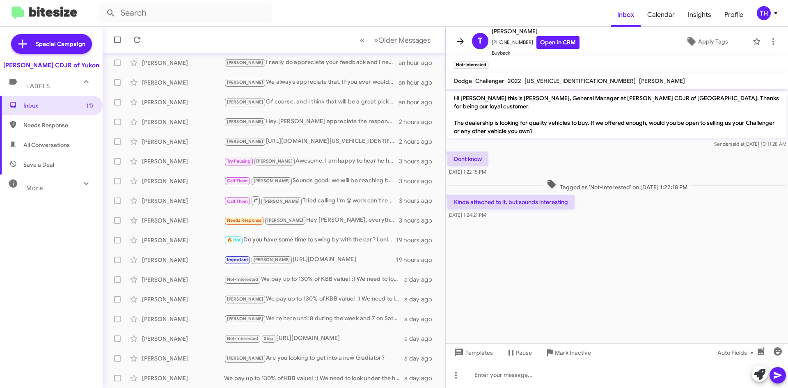
click at [462, 39] on icon at bounding box center [460, 42] width 10 height 10
